Goal: Task Accomplishment & Management: Use online tool/utility

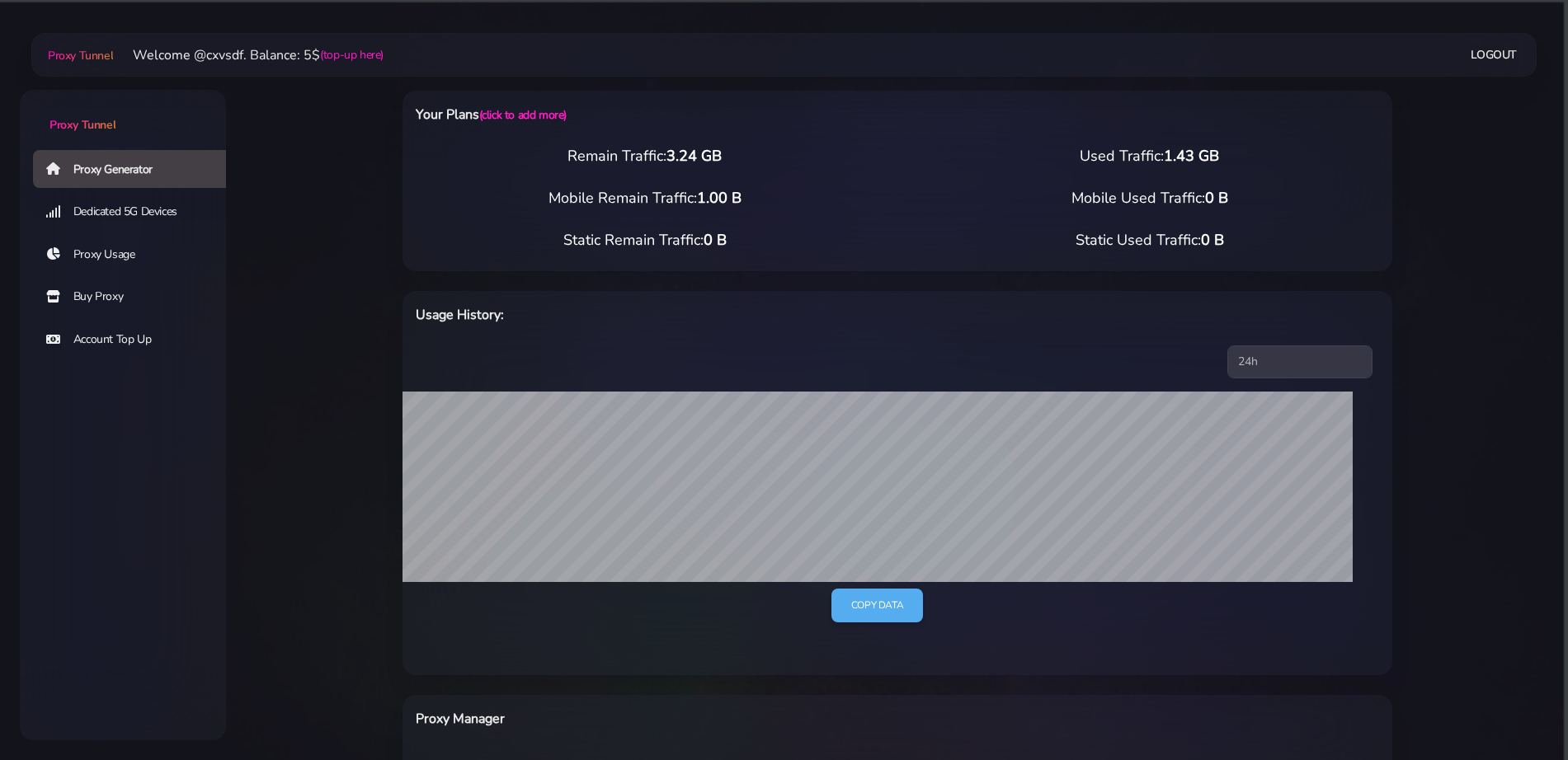
select select "UK"
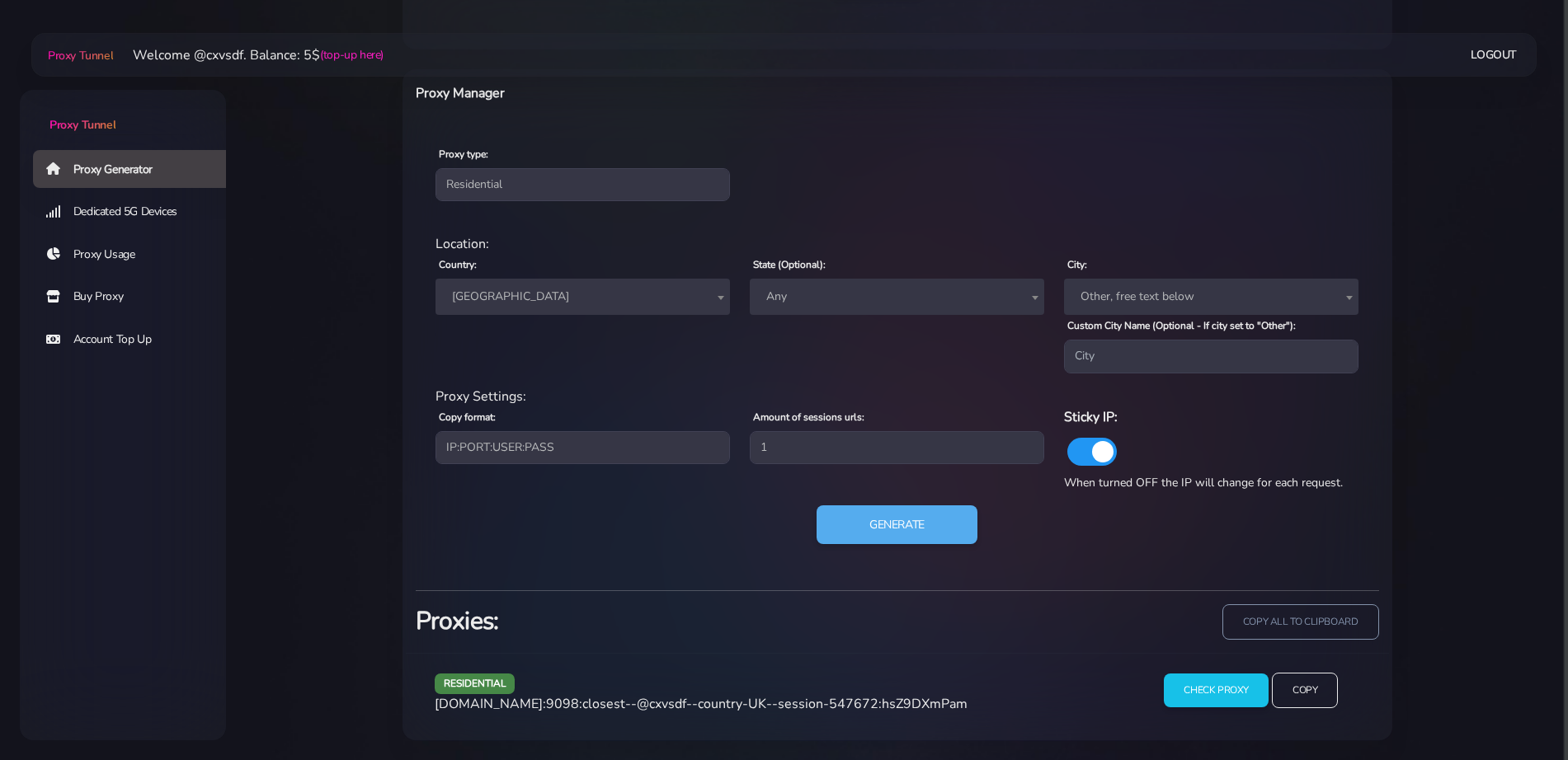
click at [491, 286] on span "[GEOGRAPHIC_DATA]" at bounding box center [582, 296] width 275 height 23
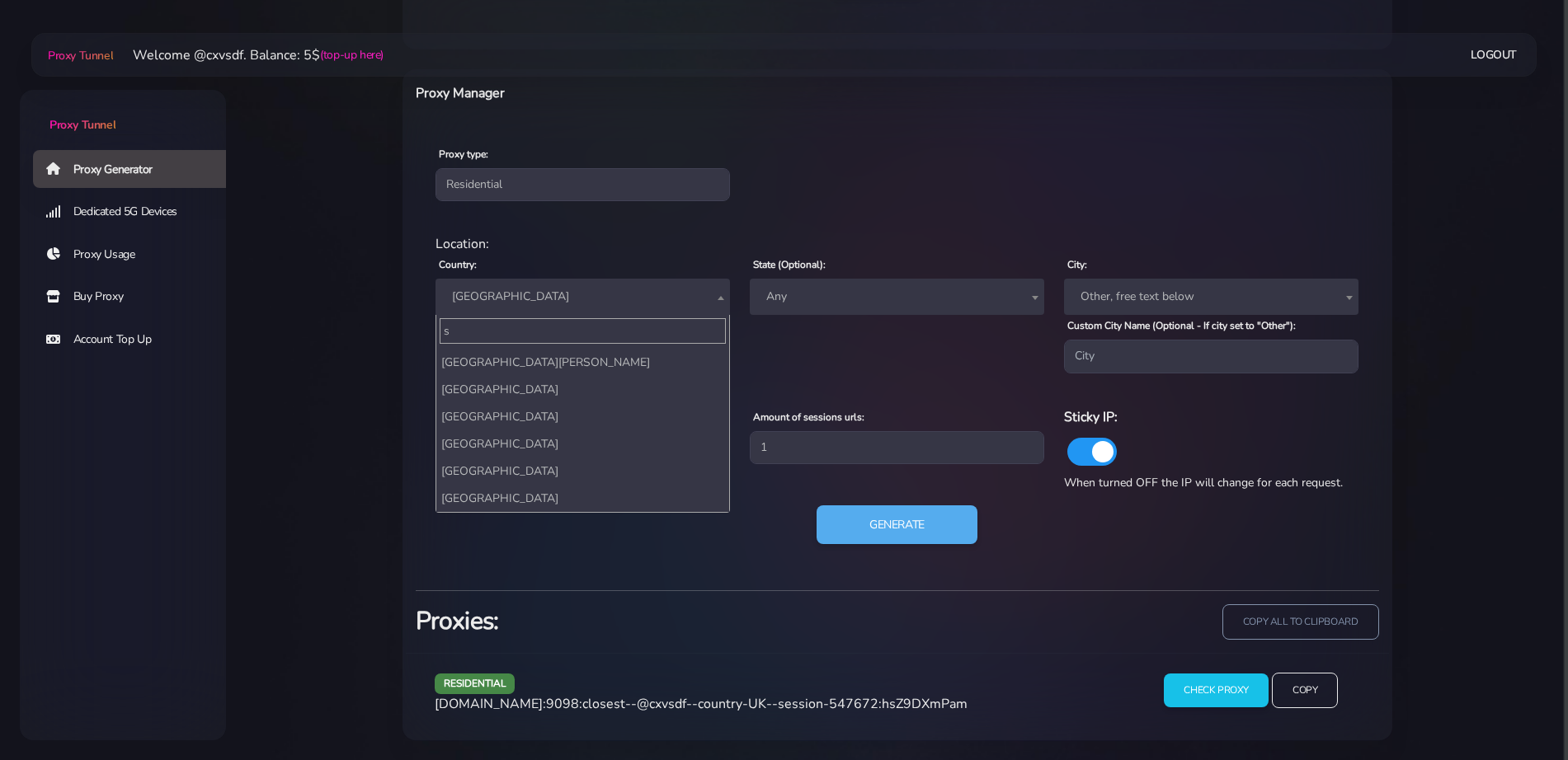
scroll to position [0, 0]
type input "stat"
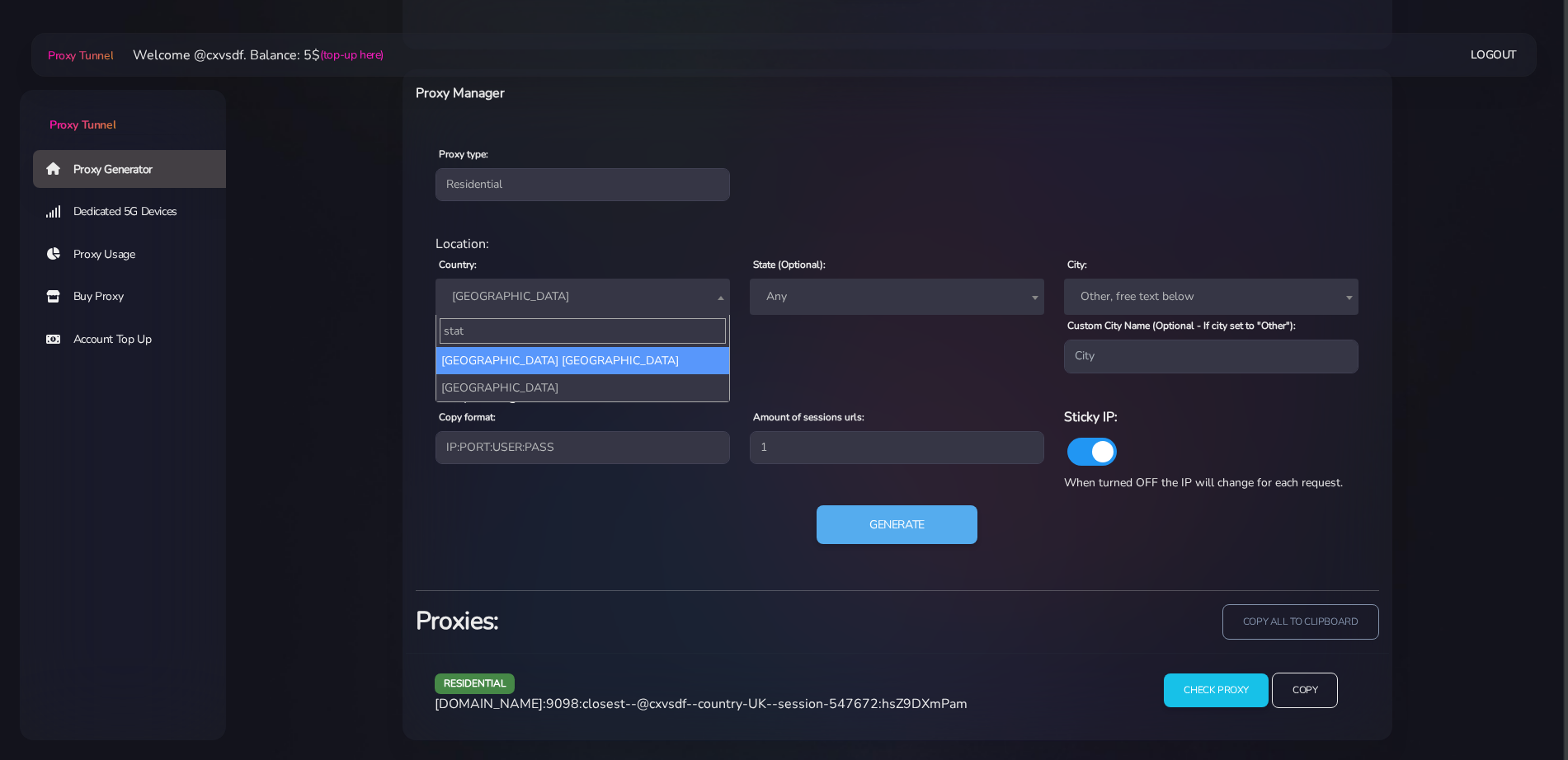
select select "US"
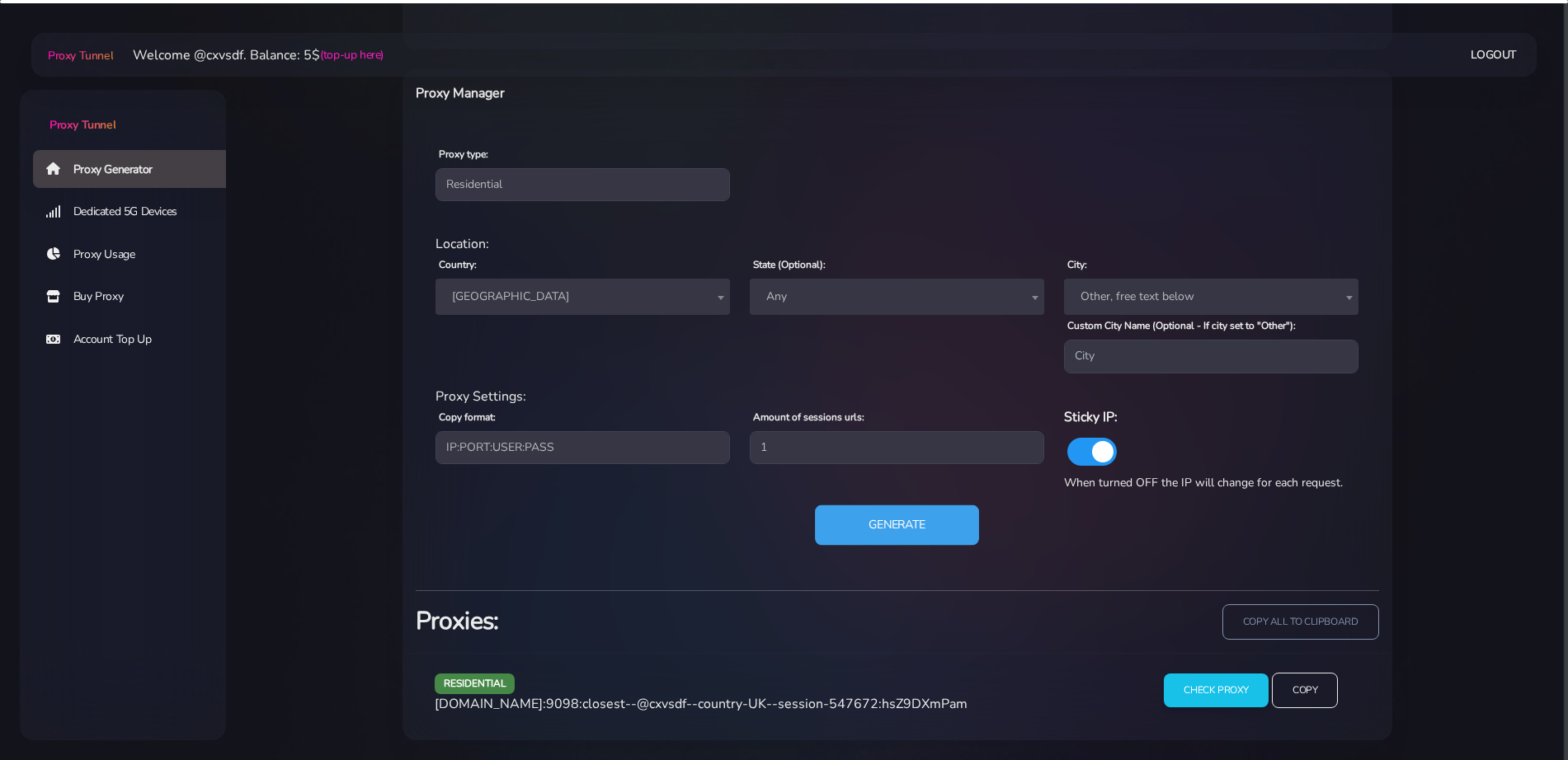
click at [919, 528] on button "Generate" at bounding box center [896, 524] width 164 height 40
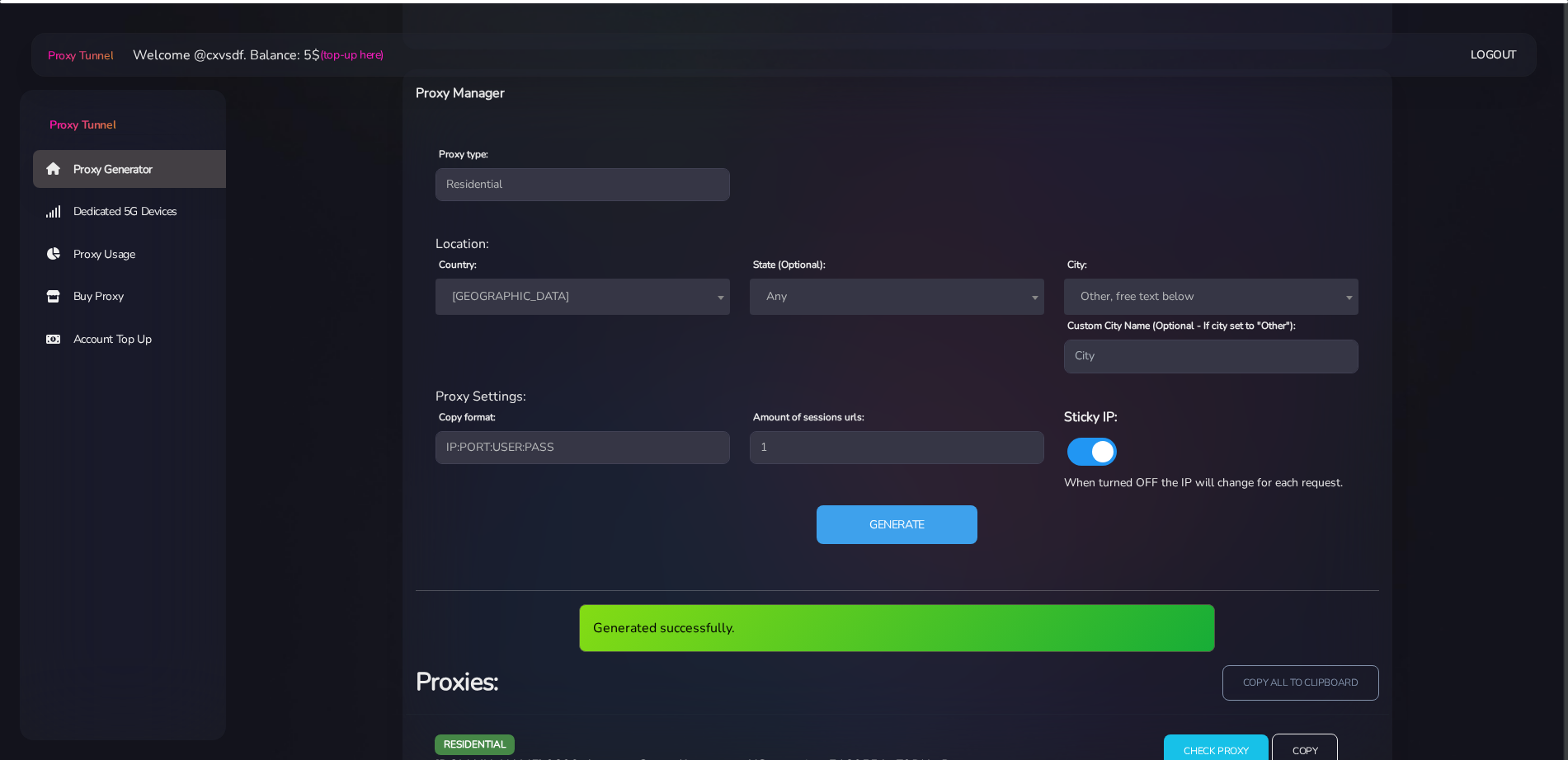
scroll to position [687, 0]
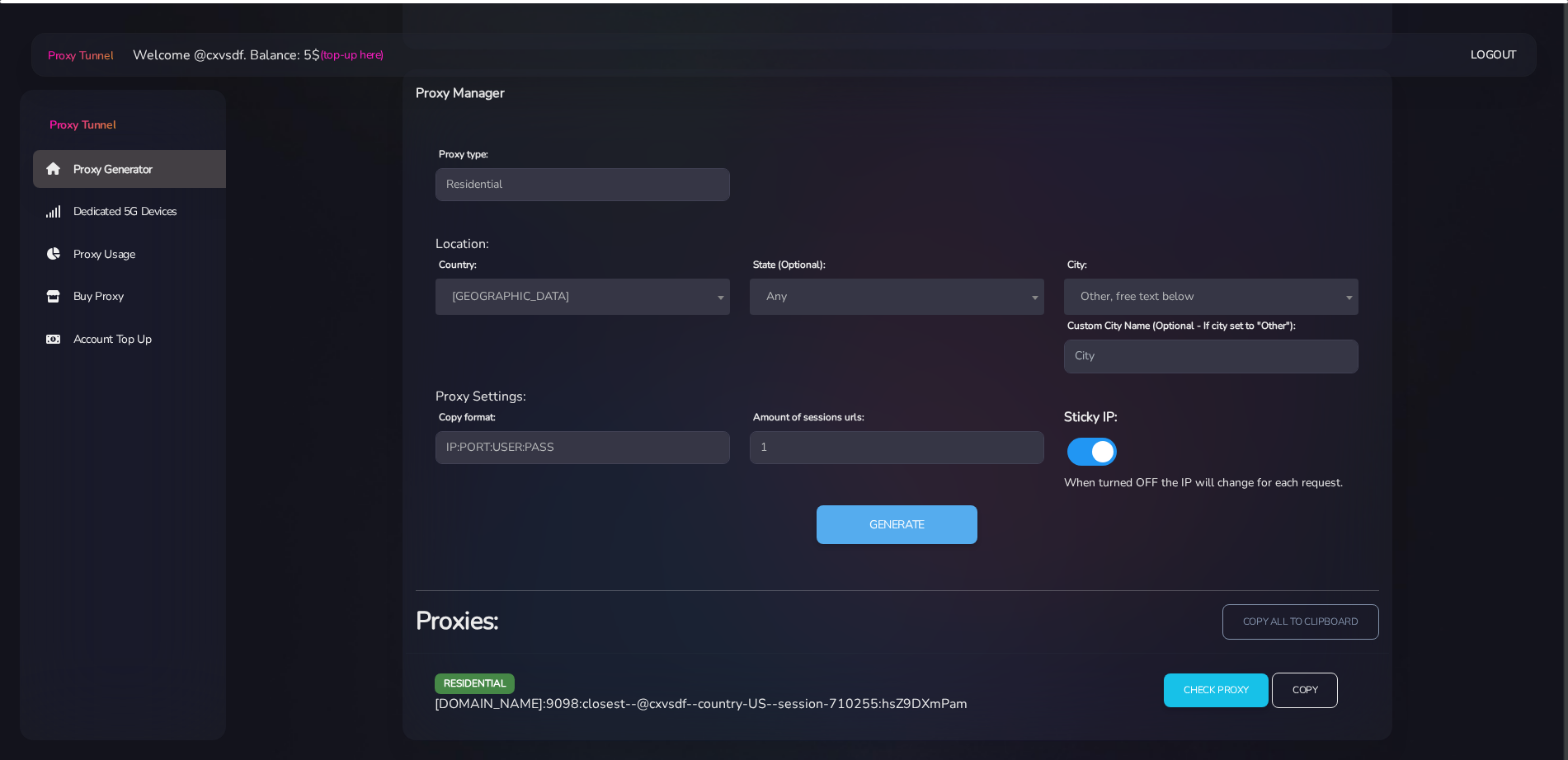
click at [717, 702] on span "[DOMAIN_NAME]:9098:closest--@cxvsdf--country-US--session-710255:hsZ9DXmPam" at bounding box center [701, 704] width 533 height 18
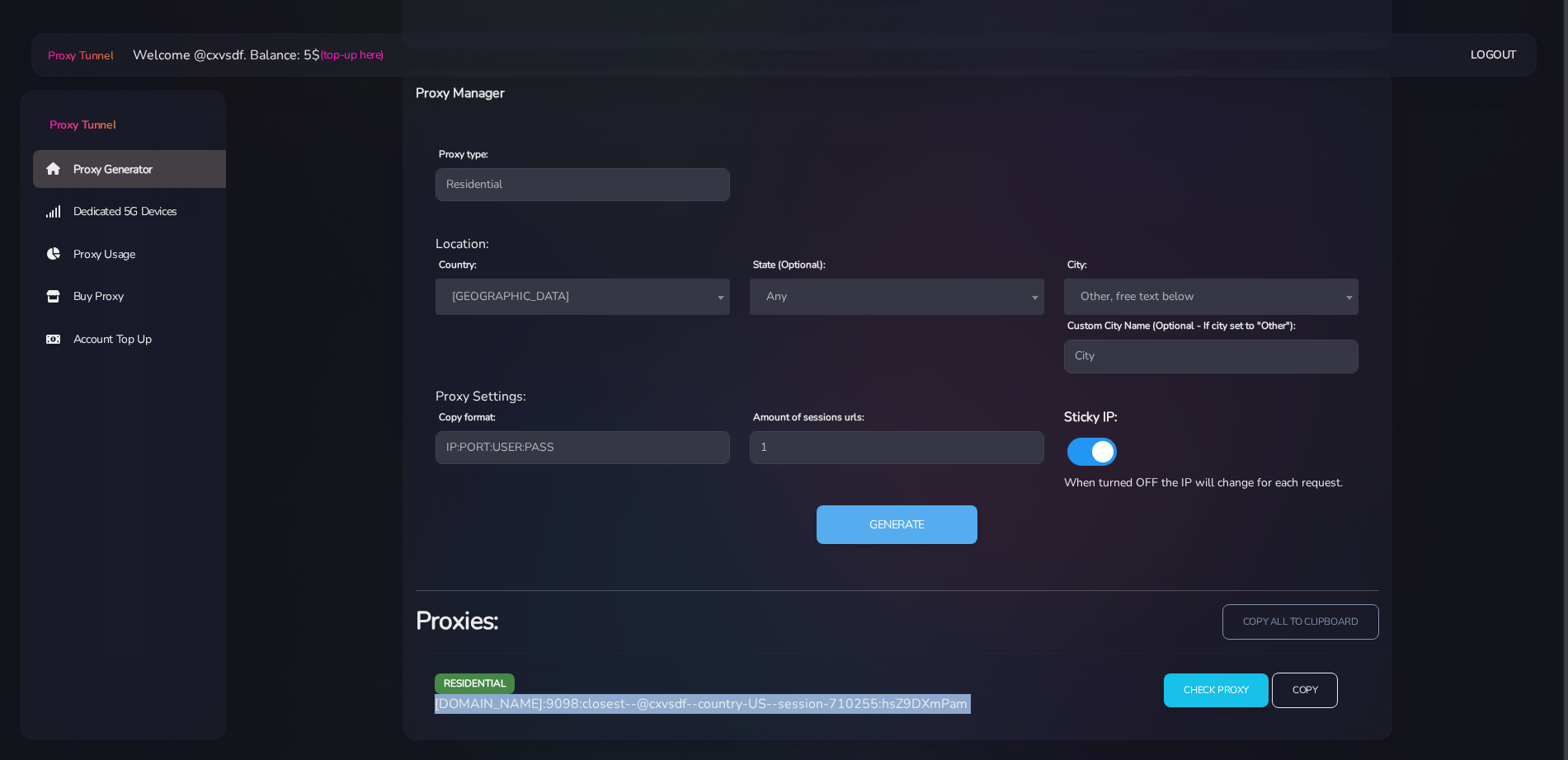
click at [717, 702] on span "[DOMAIN_NAME]:9098:closest--@cxvsdf--country-US--session-710255:hsZ9DXmPam" at bounding box center [701, 704] width 533 height 18
copy div "[DOMAIN_NAME]:9098:closest--@cxvsdf--country-US--session-710255:hsZ9DXmPam"
click at [915, 536] on button "Generate" at bounding box center [896, 524] width 164 height 40
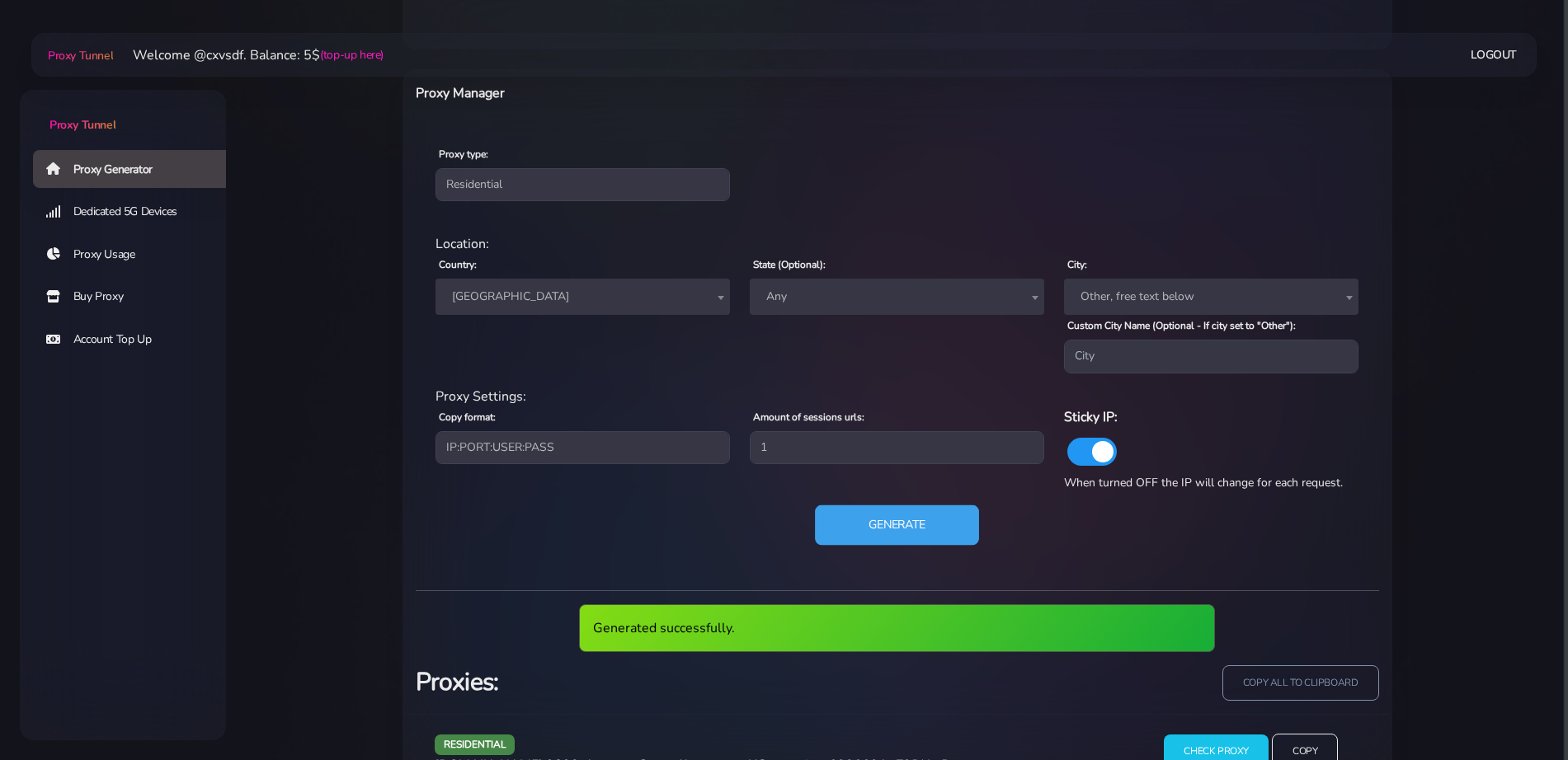
scroll to position [687, 0]
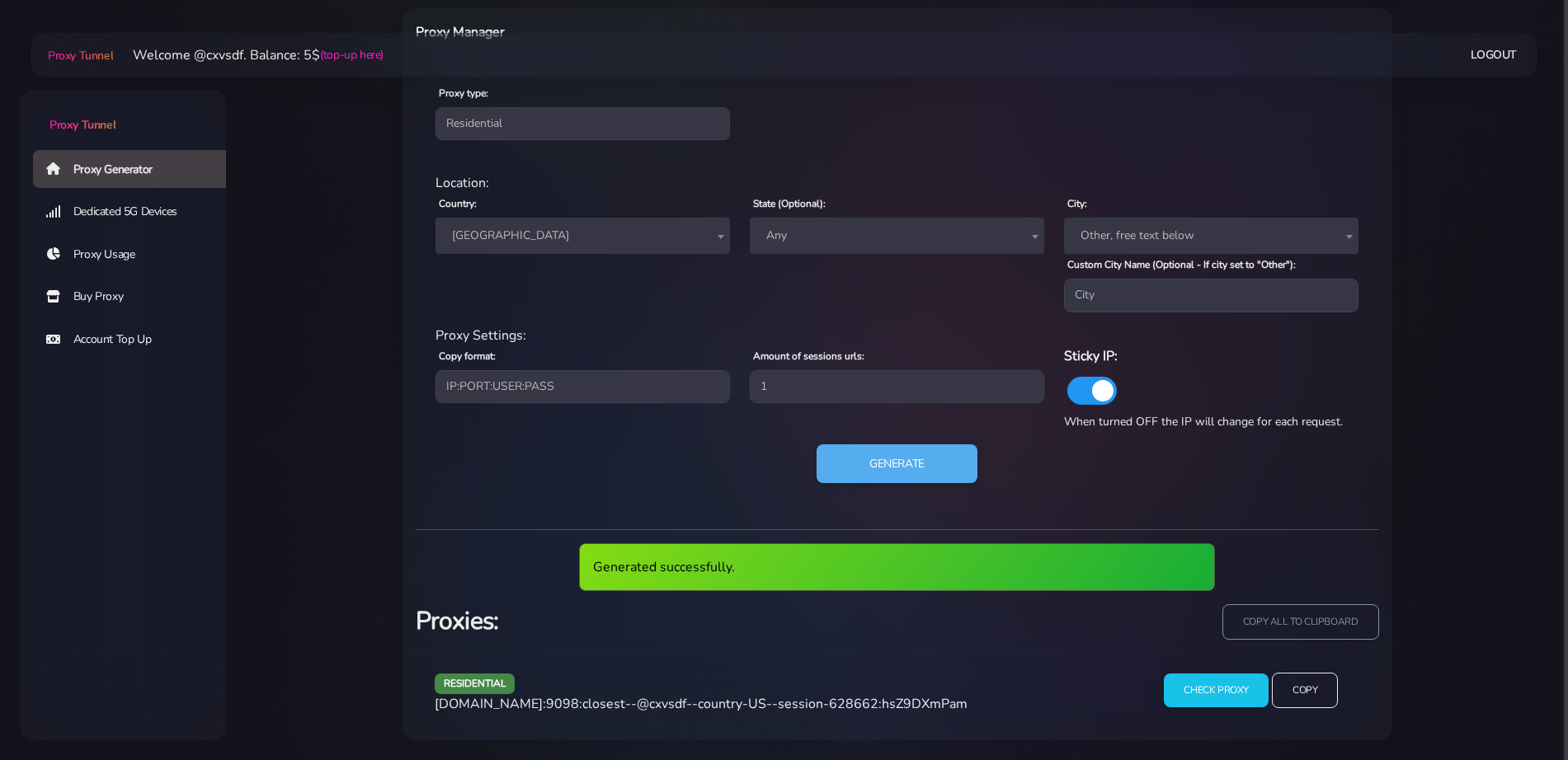
click at [787, 706] on span "[DOMAIN_NAME]:9098:closest--@cxvsdf--country-US--session-628662:hsZ9DXmPam" at bounding box center [701, 704] width 533 height 18
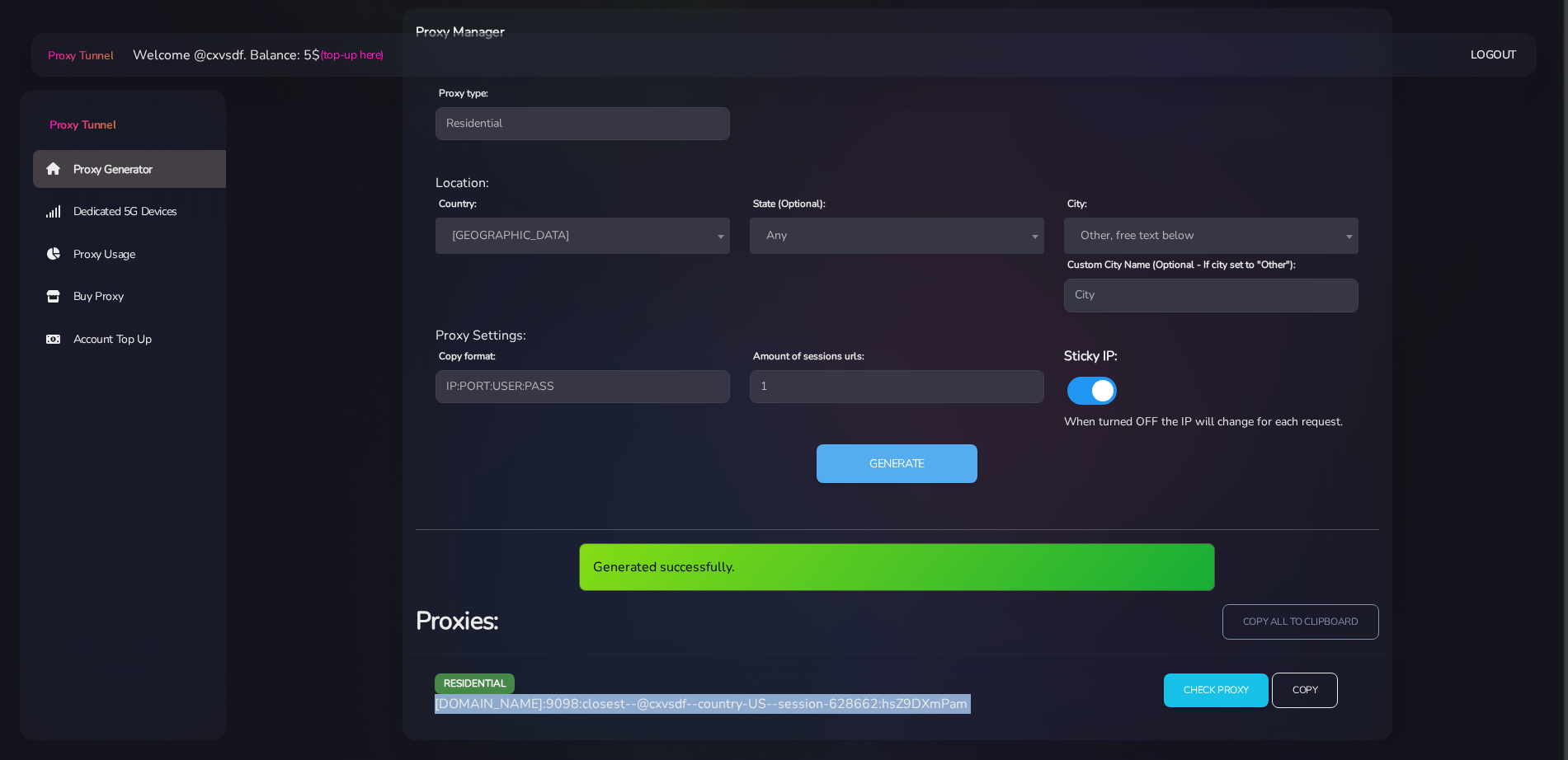
copy div "[DOMAIN_NAME]:9098:closest--@cxvsdf--country-US--session-628662:hsZ9DXmPam"
click at [787, 706] on span "[DOMAIN_NAME]:9098:closest--@cxvsdf--country-US--session-628662:hsZ9DXmPam" at bounding box center [701, 704] width 533 height 18
